Goal: Task Accomplishment & Management: Manage account settings

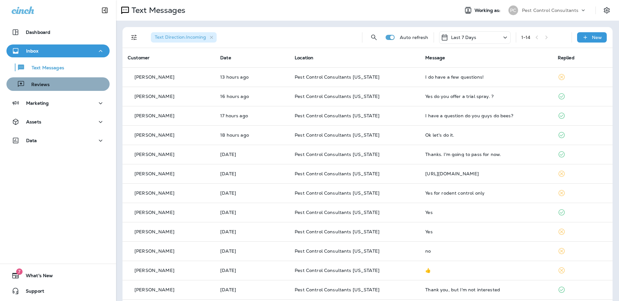
click at [68, 86] on div "Reviews" at bounding box center [58, 84] width 98 height 10
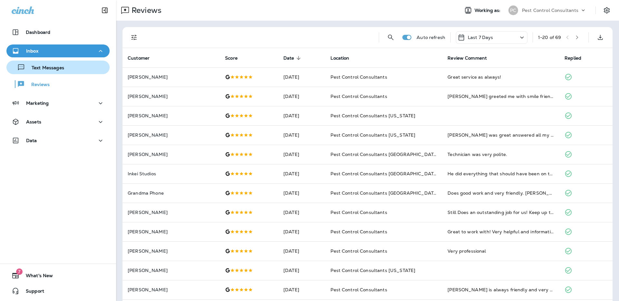
click at [72, 69] on div "Text Messages" at bounding box center [58, 67] width 98 height 10
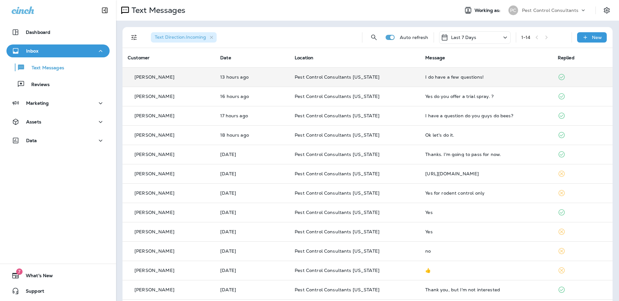
click at [209, 83] on td "[PERSON_NAME]" at bounding box center [168, 76] width 92 height 19
